Goal: Find specific page/section

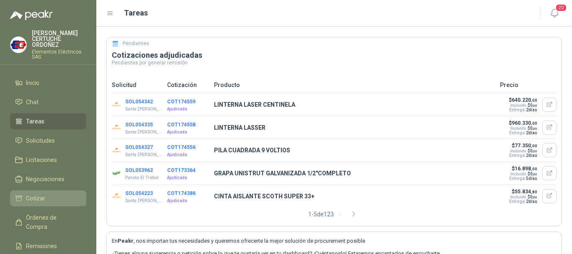
click at [43, 197] on span "Cotizar" at bounding box center [35, 198] width 19 height 9
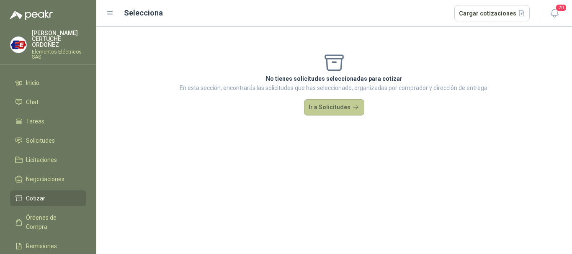
click at [323, 106] on button "Ir a Solicitudes" at bounding box center [334, 107] width 60 height 17
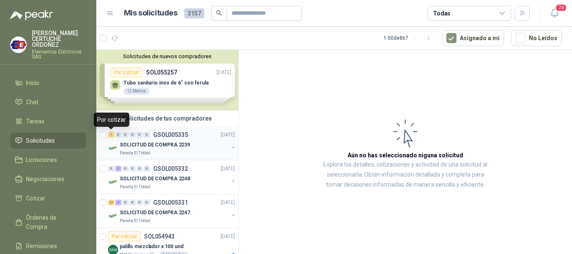
click at [110, 135] on div "1" at bounding box center [111, 135] width 6 height 6
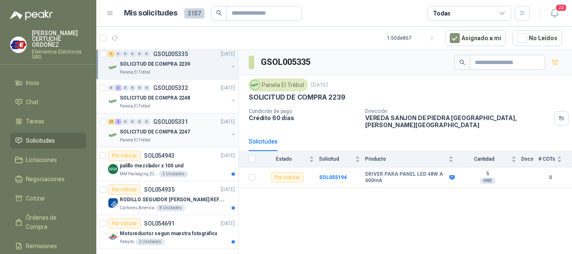
scroll to position [84, 0]
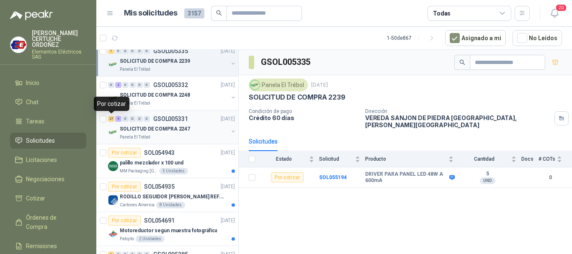
click at [112, 117] on div "27" at bounding box center [111, 119] width 6 height 6
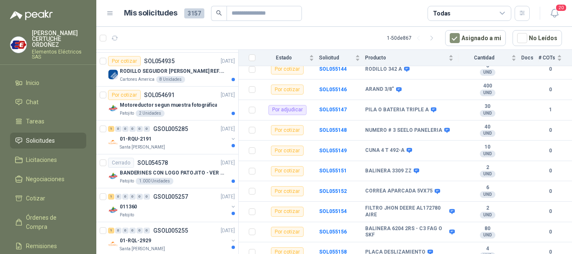
scroll to position [42, 0]
